Goal: Navigation & Orientation: Find specific page/section

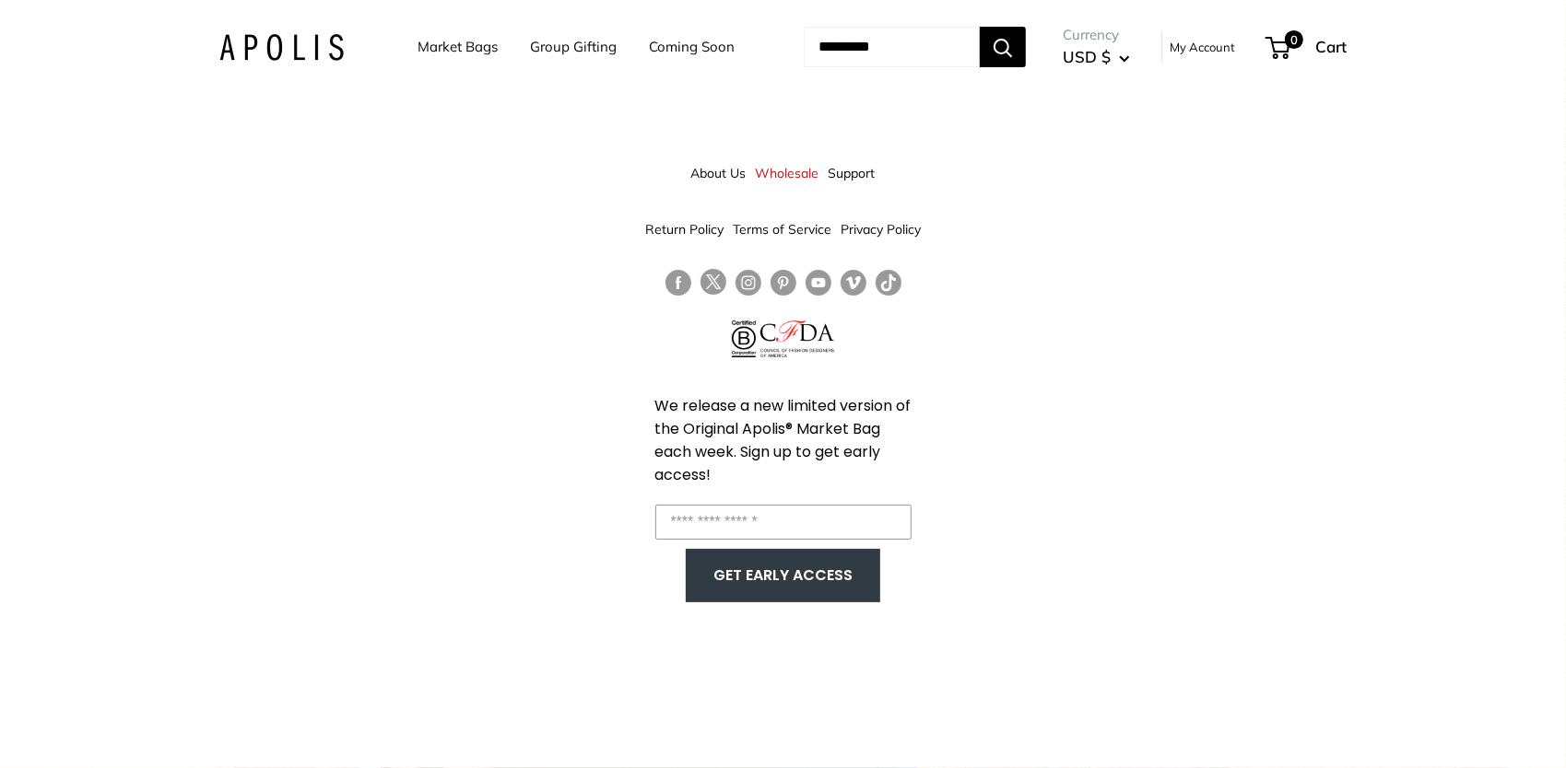
click at [464, 44] on link "Market Bags" at bounding box center [457, 47] width 80 height 26
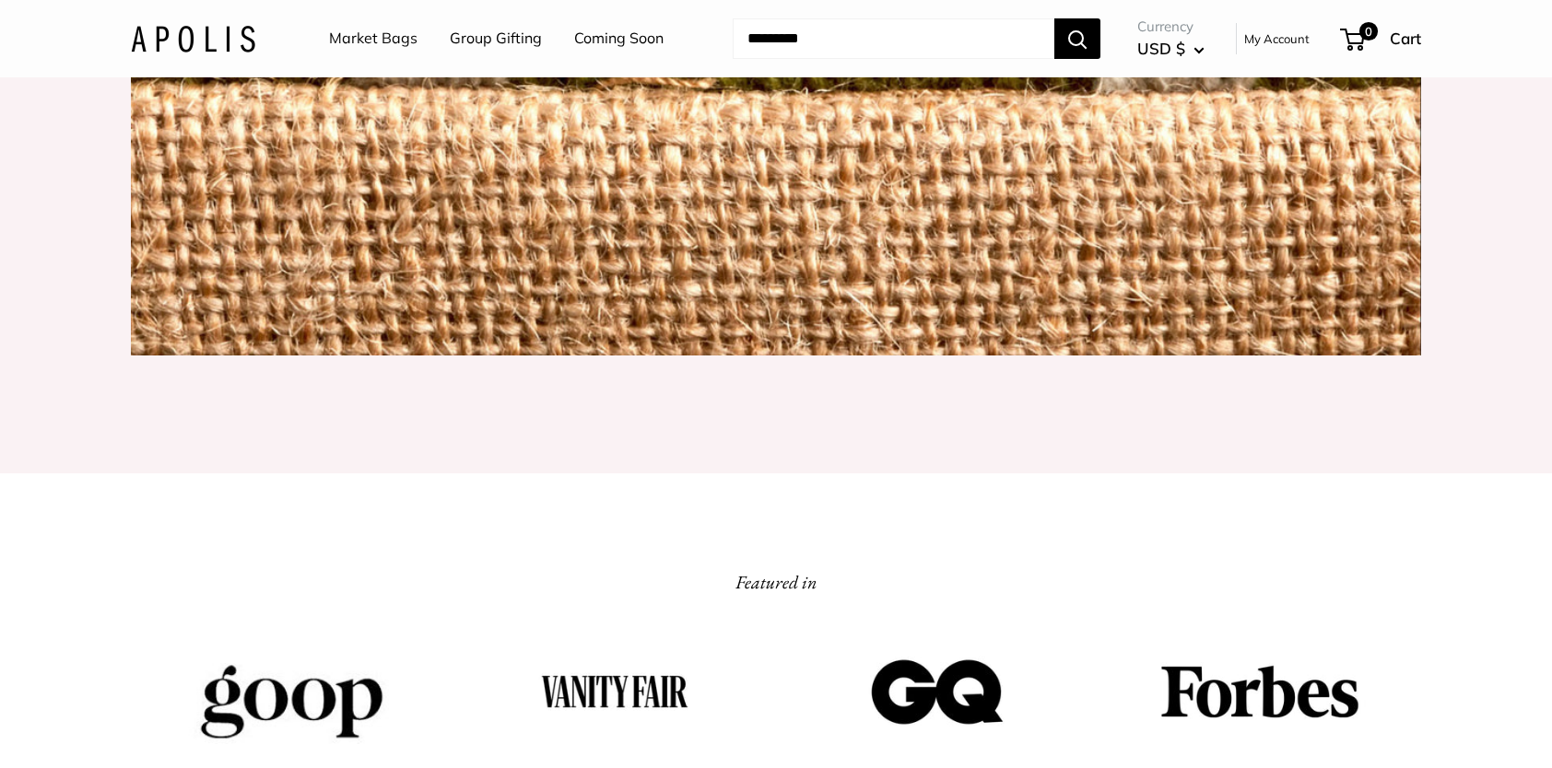
scroll to position [2188, 0]
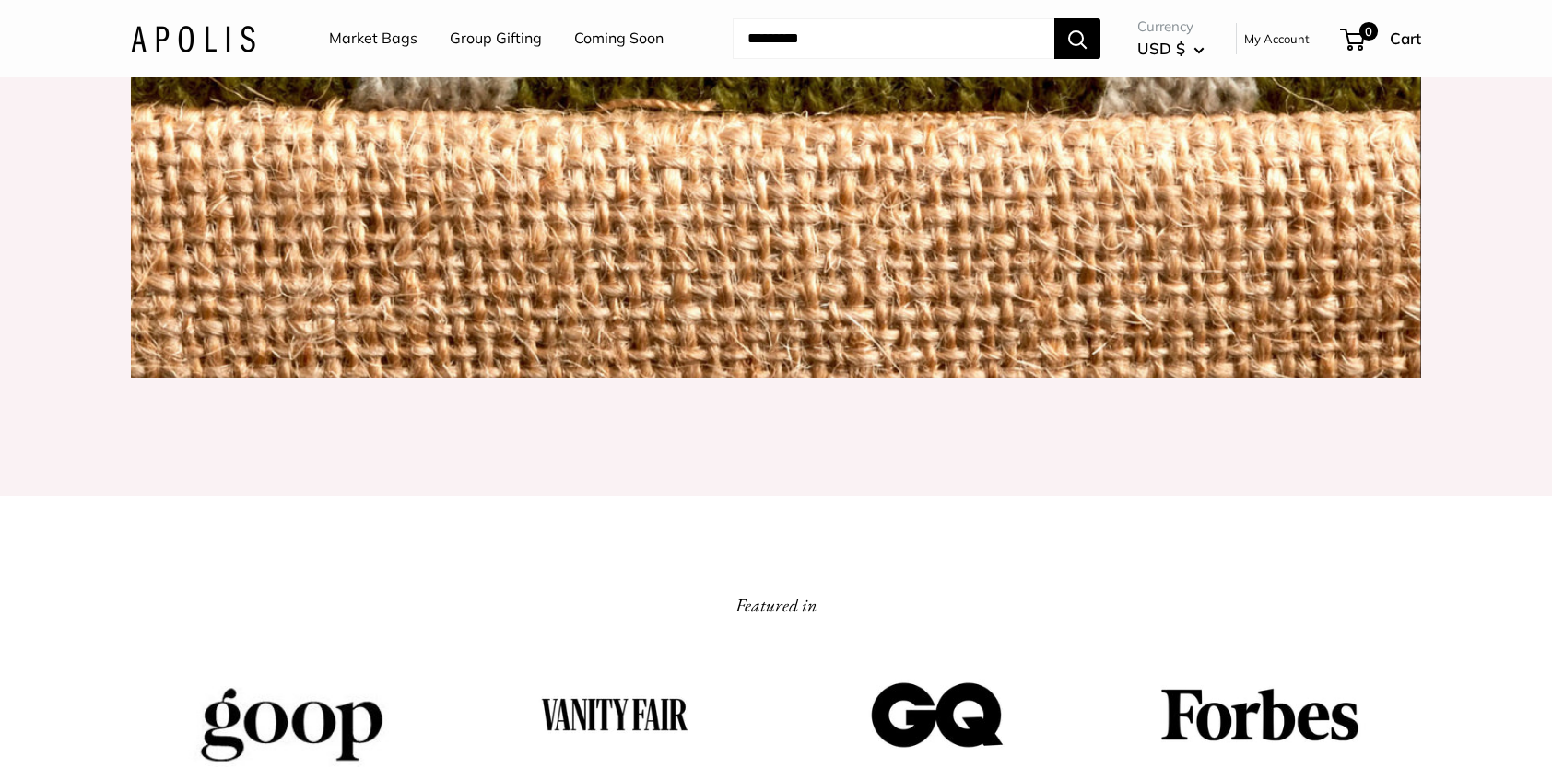
click at [599, 37] on link "Coming Soon" at bounding box center [618, 39] width 89 height 28
